Goal: Transaction & Acquisition: Purchase product/service

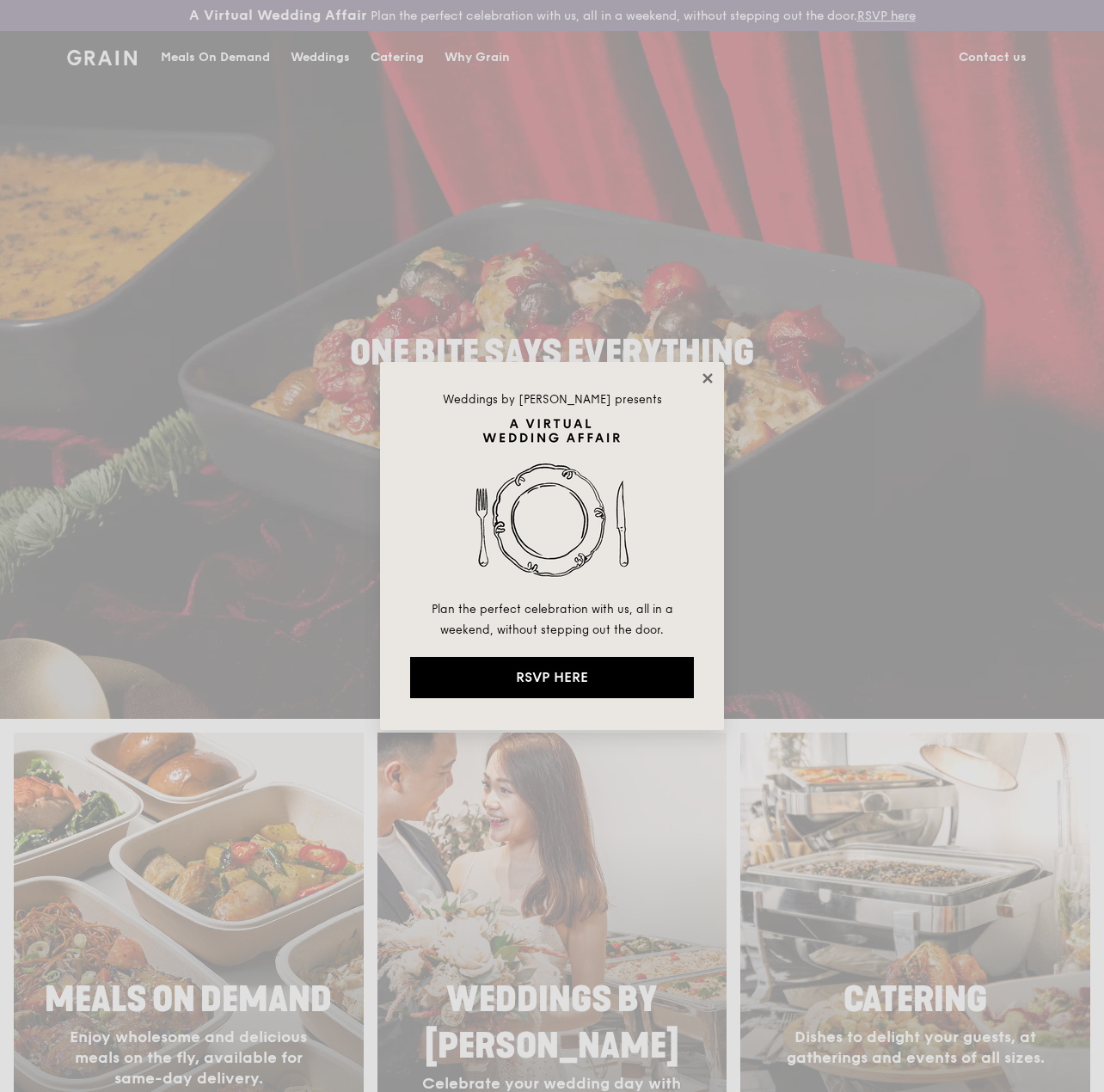
click at [710, 378] on icon at bounding box center [707, 378] width 15 height 15
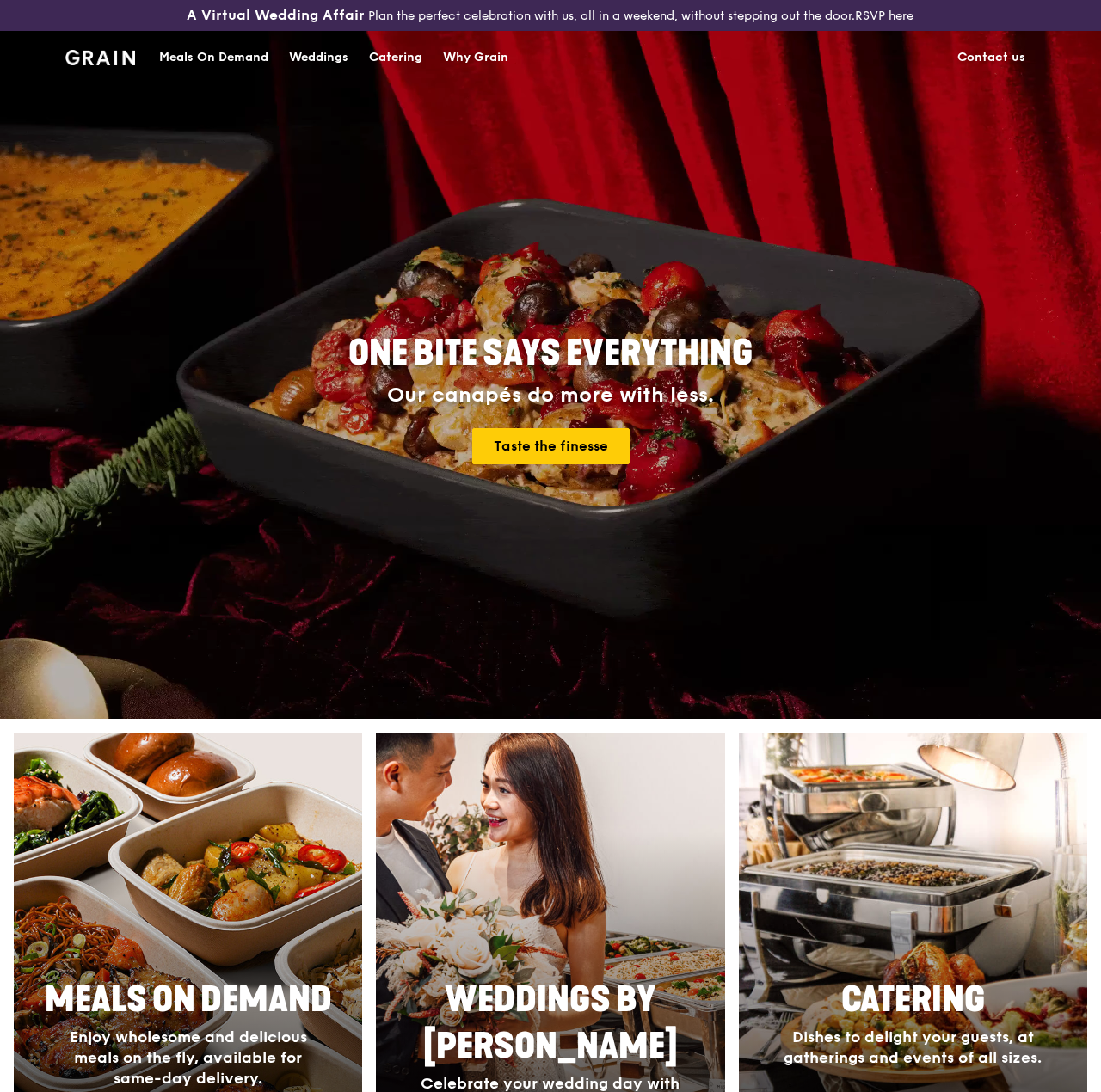
click at [232, 83] on div "Meals On Demand" at bounding box center [213, 58] width 109 height 51
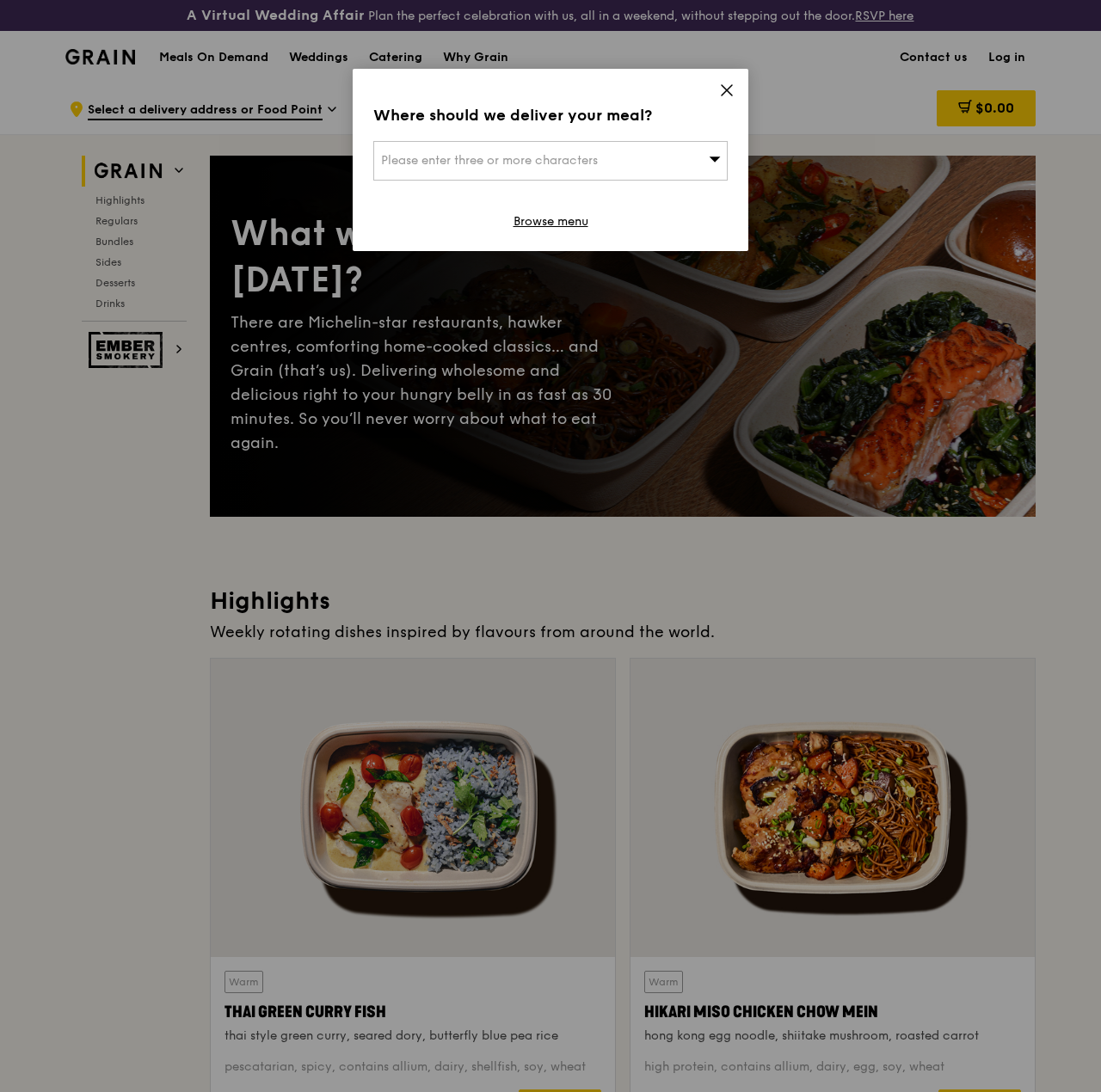
click at [709, 153] on icon at bounding box center [715, 159] width 12 height 13
click at [642, 153] on input "search" at bounding box center [551, 161] width 353 height 38
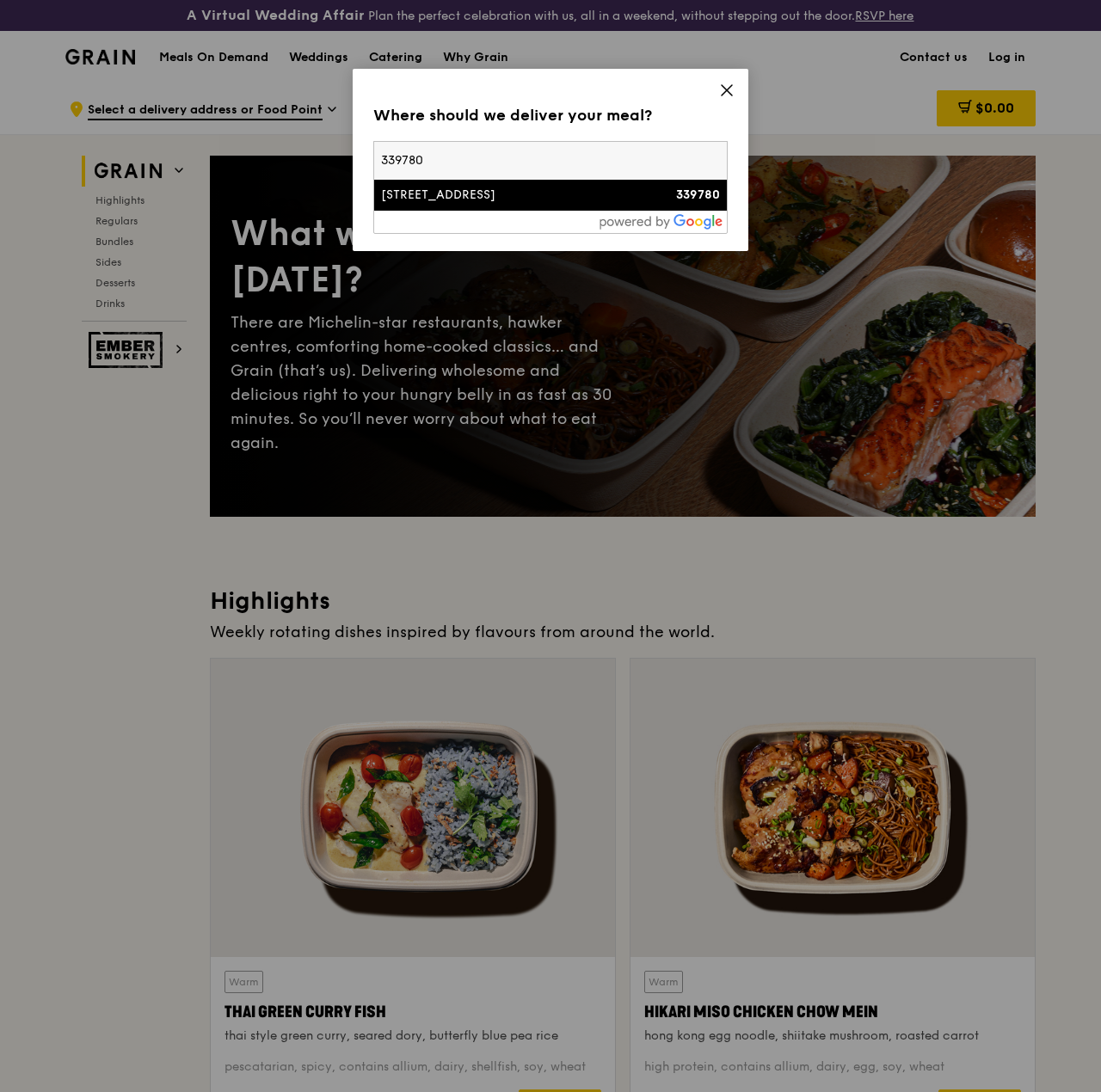
type input "339780"
click at [552, 197] on div "[STREET_ADDRESS]" at bounding box center [508, 194] width 255 height 17
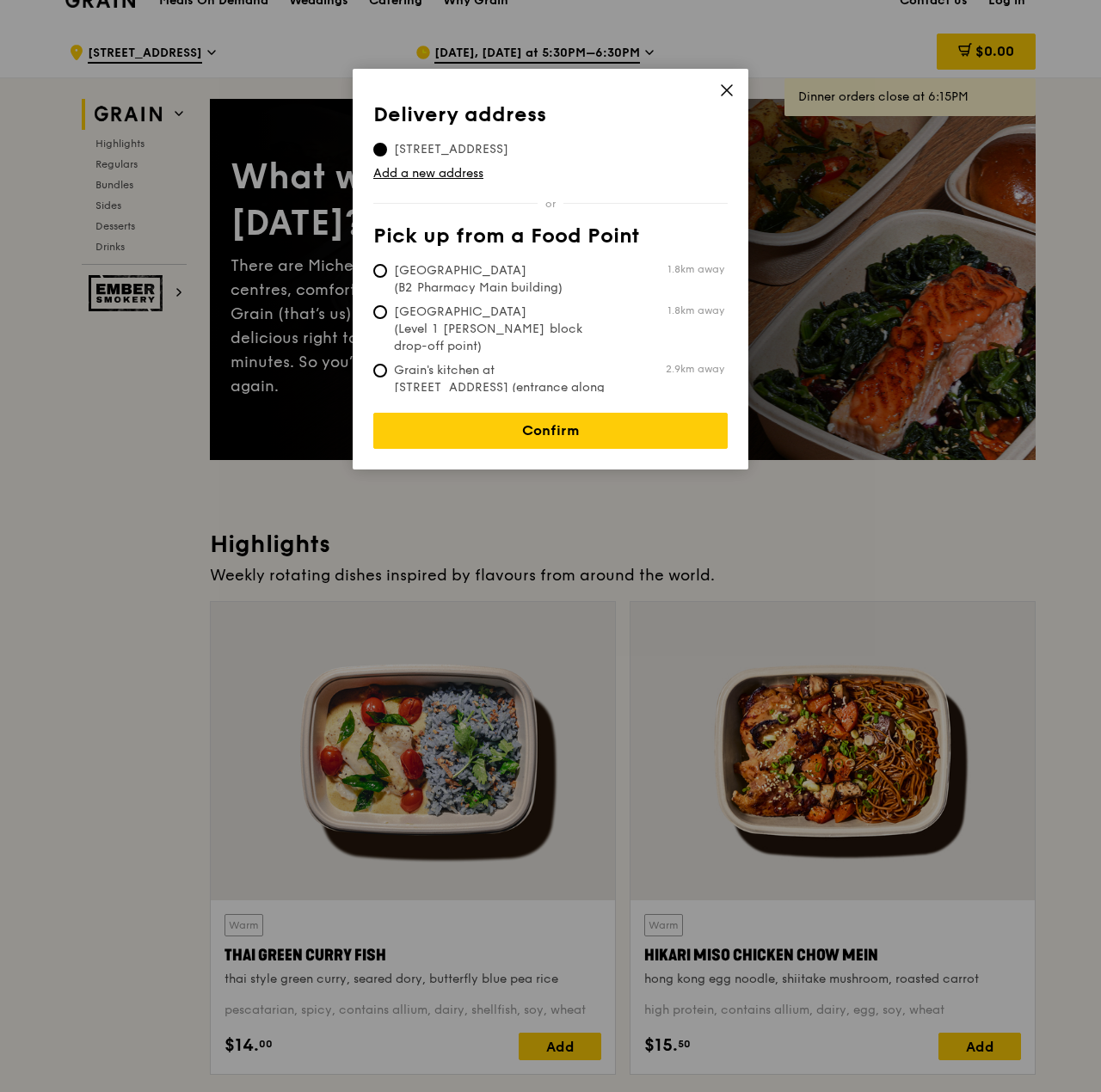
scroll to position [86, 0]
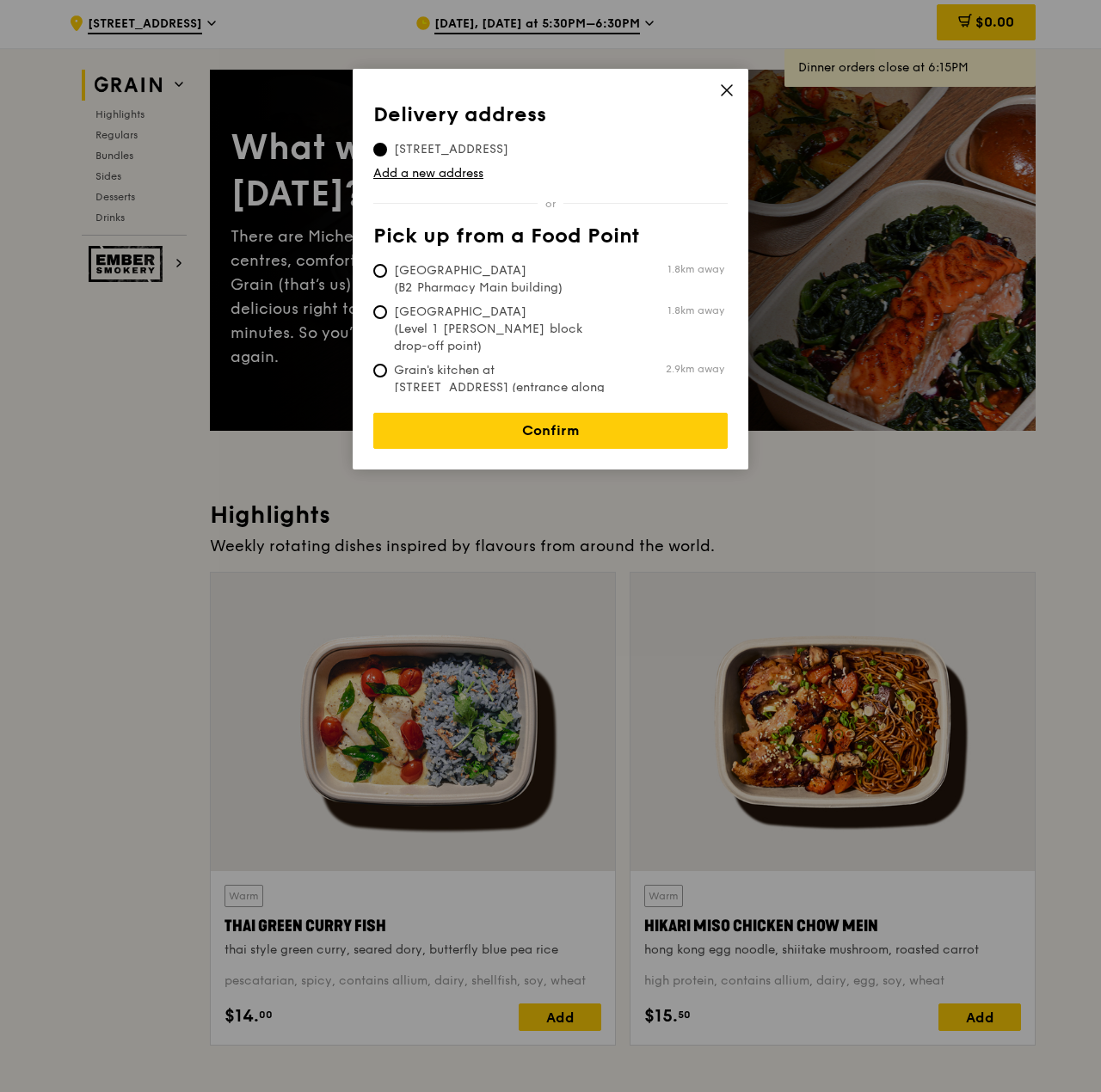
click at [726, 86] on icon at bounding box center [727, 90] width 15 height 15
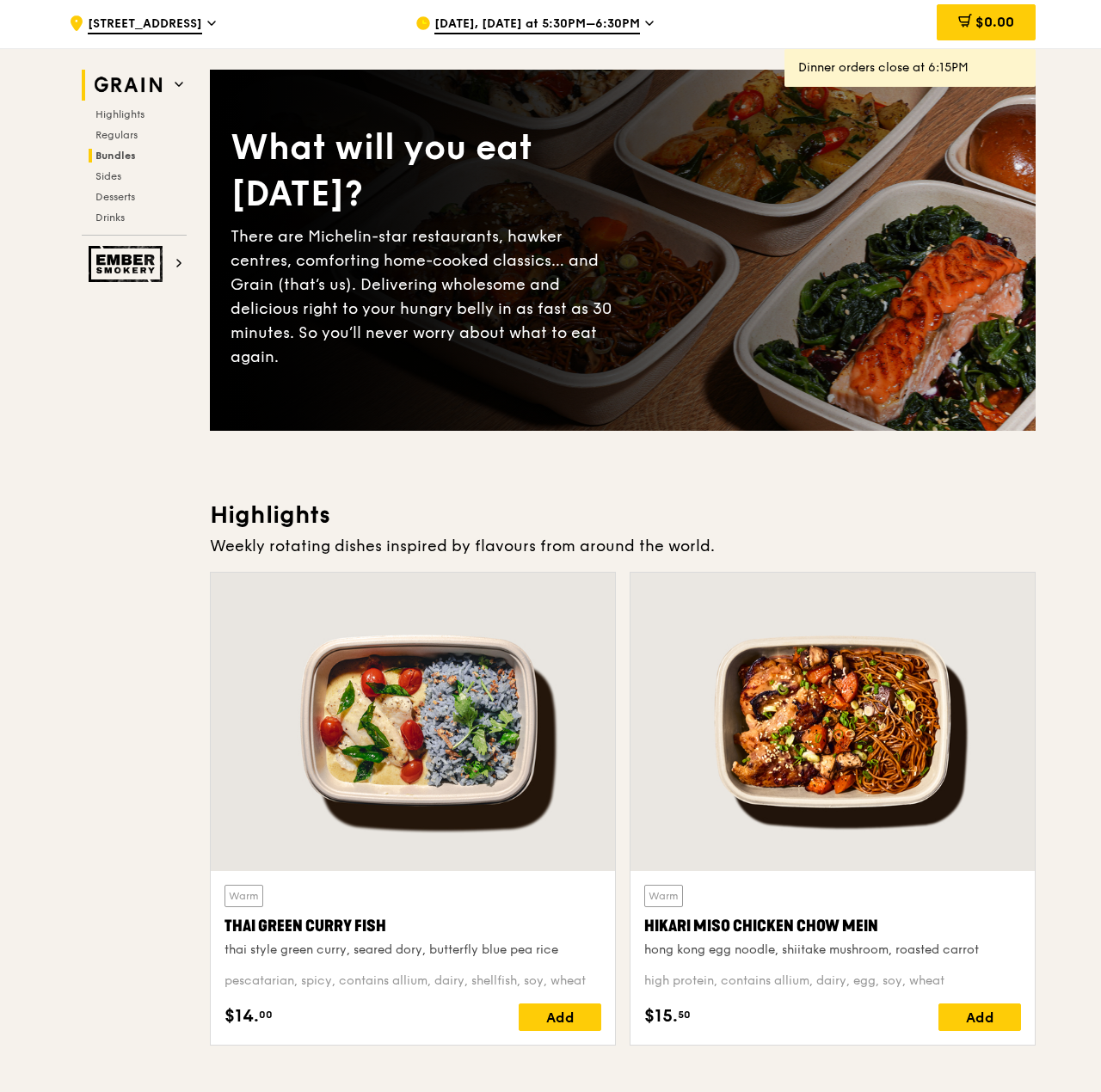
click at [139, 162] on h2 "Bundles" at bounding box center [138, 156] width 98 height 14
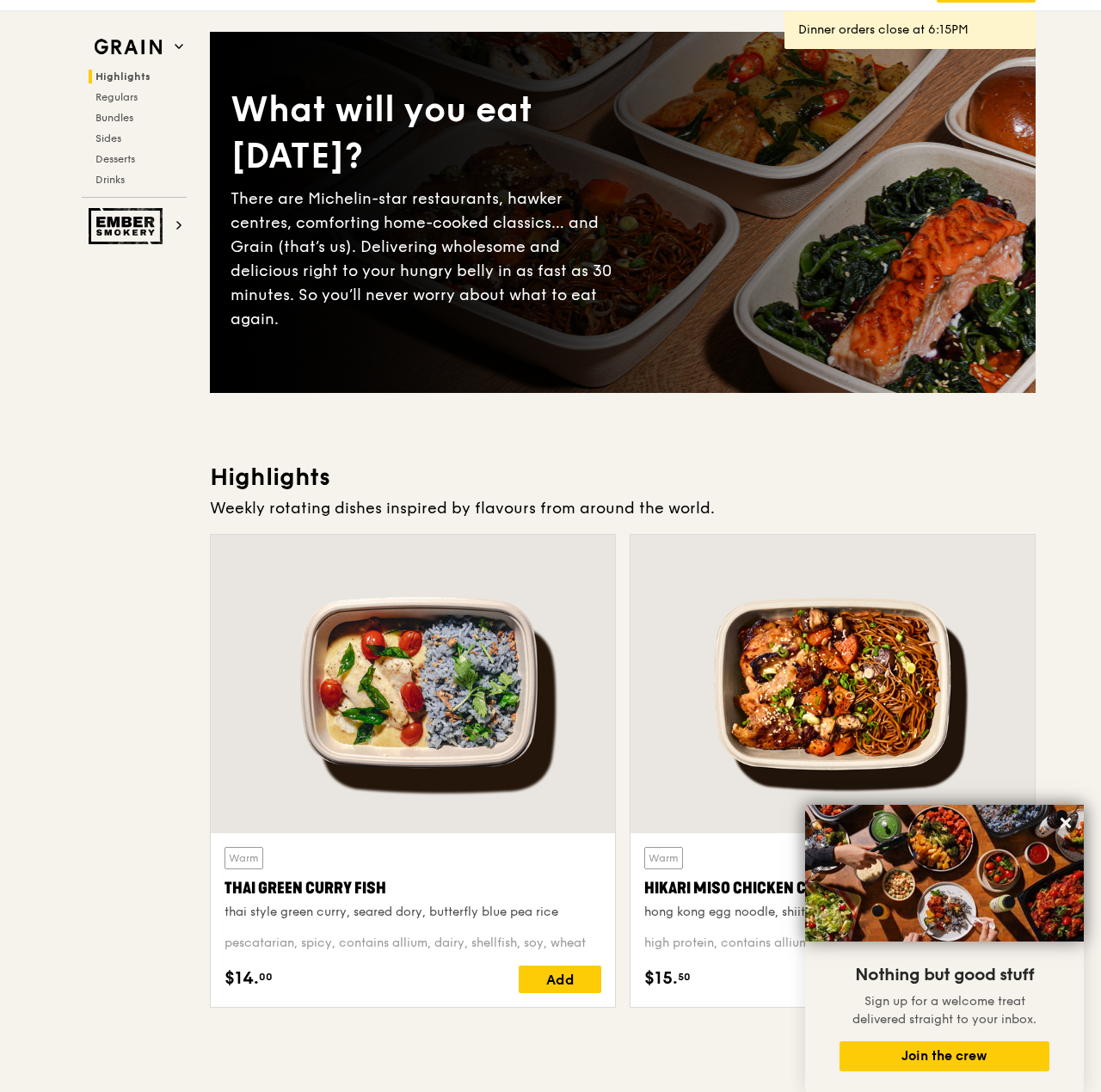
scroll to position [0, 0]
